Goal: Complete application form: Complete application form

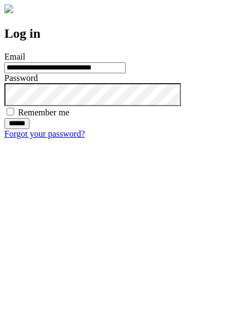
type input "**********"
click at [30, 129] on input "******" at bounding box center [16, 123] width 25 height 11
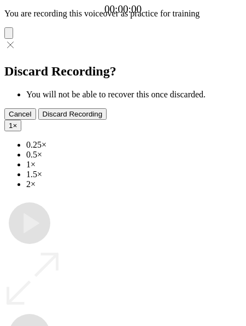
type input "**********"
